Goal: Find specific page/section

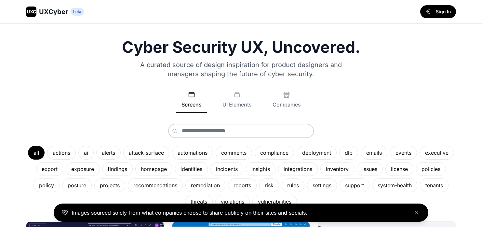
click at [416, 13] on button "Sign In" at bounding box center [438, 11] width 36 height 13
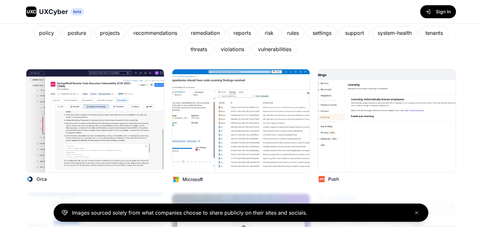
scroll to position [154, 0]
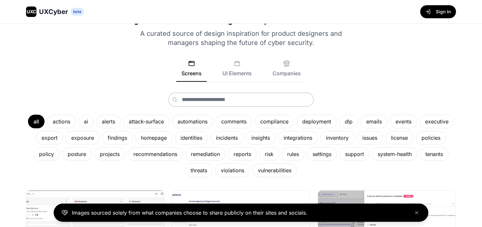
click at [236, 153] on div "reports" at bounding box center [242, 154] width 29 height 14
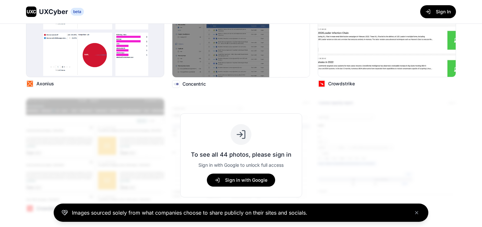
scroll to position [270, 0]
